Goal: Check status: Check status

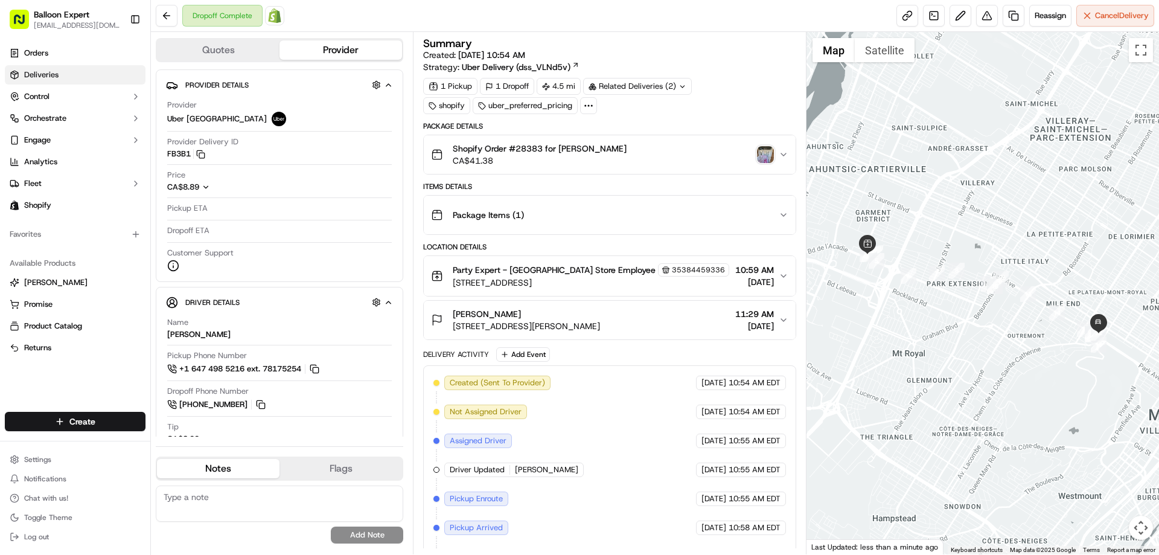
click at [57, 72] on span "Deliveries" at bounding box center [41, 74] width 34 height 11
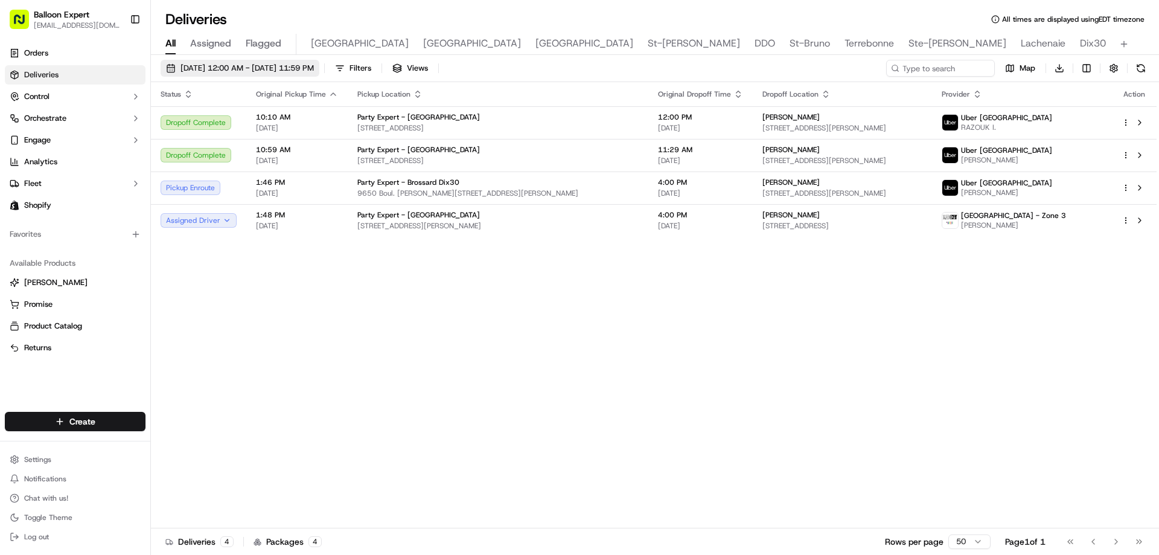
click at [304, 63] on span "[DATE] 12:00 AM - [DATE] 11:59 PM" at bounding box center [246, 68] width 133 height 11
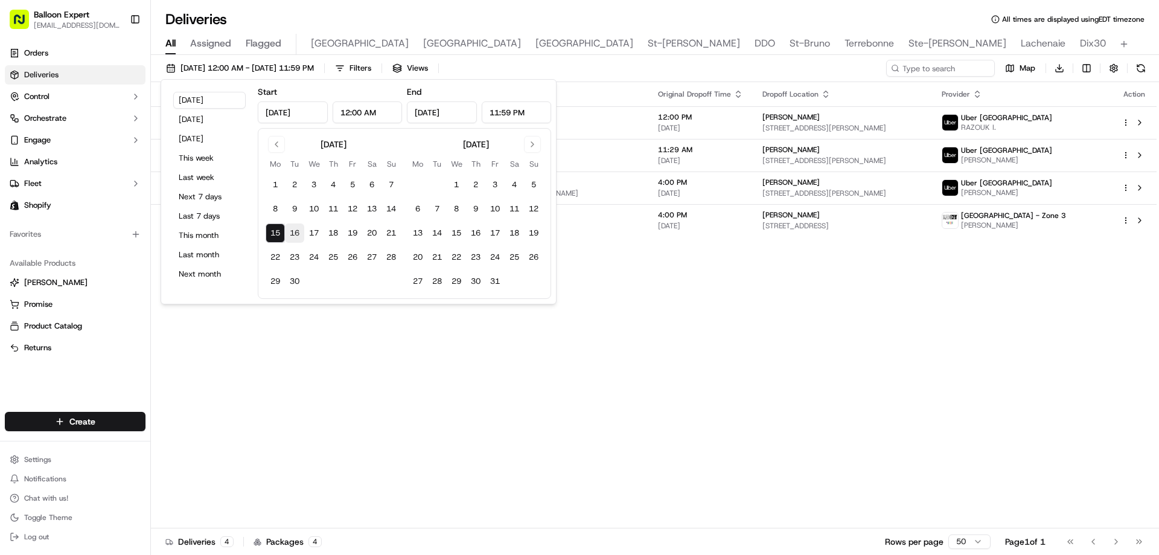
click at [289, 230] on button "16" at bounding box center [294, 232] width 19 height 19
type input "[DATE]"
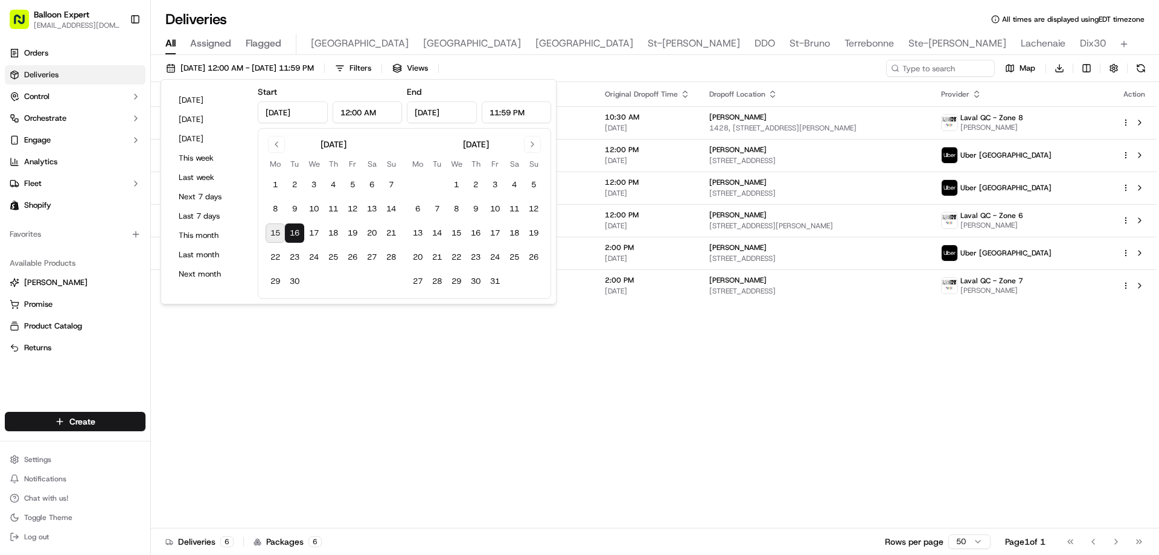
click at [652, 390] on div "Status Original Pickup Time Pickup Location Original Dropoff Time Dropoff Locat…" at bounding box center [653, 305] width 1005 height 446
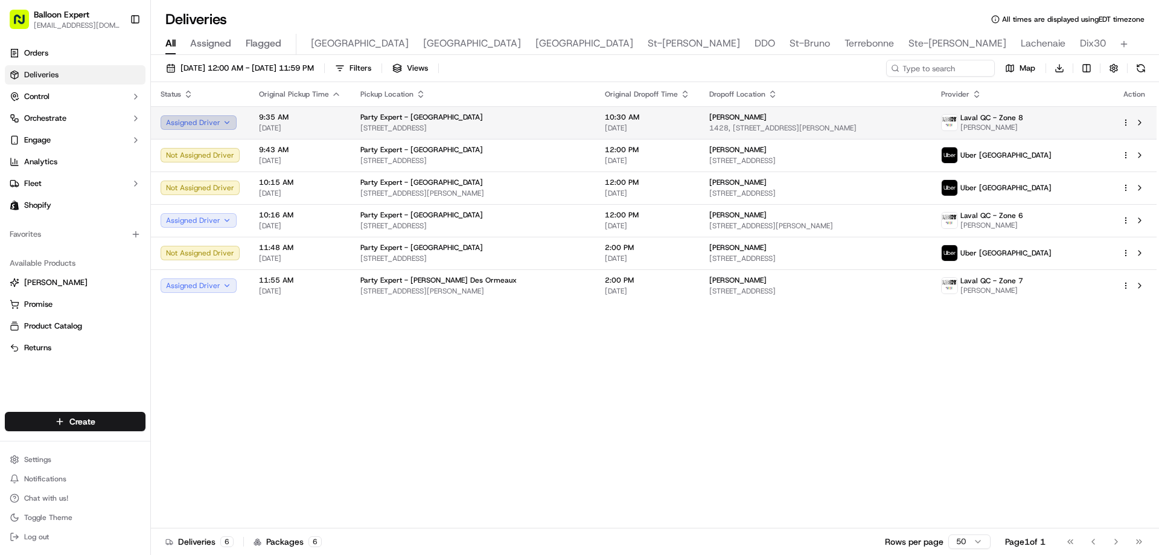
click at [200, 124] on button "Assigned Driver" at bounding box center [199, 122] width 76 height 14
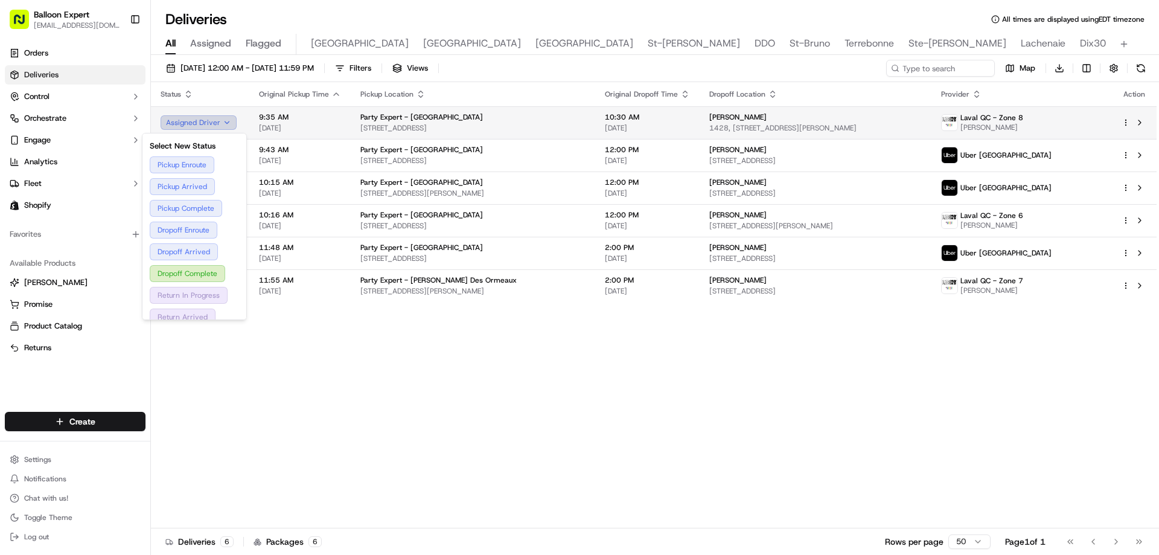
click at [199, 124] on button "Assigned Driver" at bounding box center [199, 122] width 76 height 14
